Goal: Information Seeking & Learning: Find specific page/section

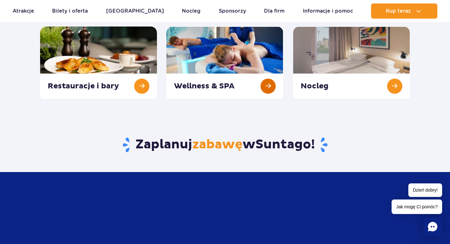
scroll to position [158, 0]
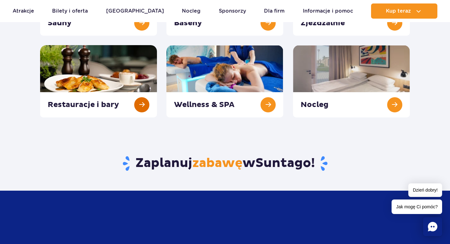
click at [139, 100] on link at bounding box center [98, 81] width 117 height 72
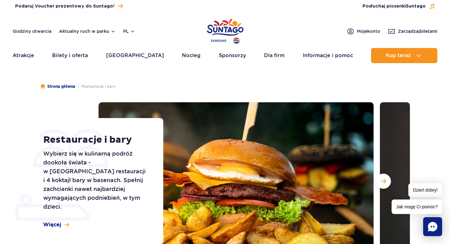
drag, startPoint x: 32, startPoint y: 36, endPoint x: 36, endPoint y: 28, distance: 8.9
click at [32, 35] on header "Godziny otwarcia Aktualny ruch w parku pl PL EN UA Moje konto Zarządzaj biletam…" at bounding box center [225, 40] width 450 height 54
click at [36, 28] on link "Godziny otwarcia" at bounding box center [32, 31] width 39 height 6
